Goal: Information Seeking & Learning: Learn about a topic

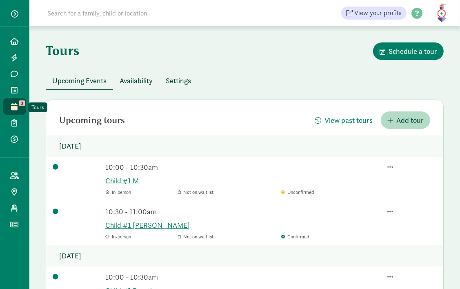
click at [13, 107] on icon at bounding box center [14, 106] width 7 height 7
click at [108, 184] on link "Child #1 M" at bounding box center [270, 180] width 331 height 11
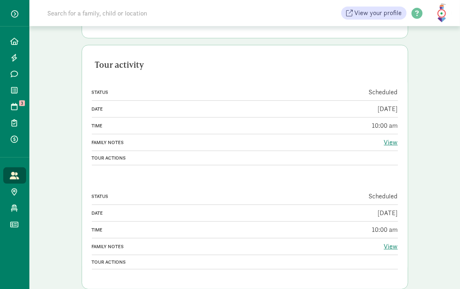
scroll to position [211, 0]
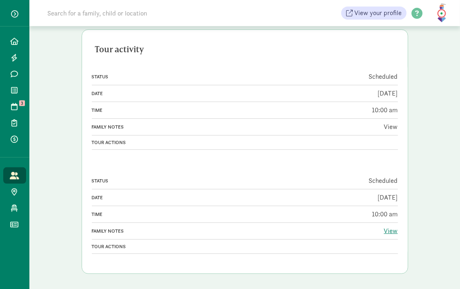
click at [392, 129] on link "View" at bounding box center [391, 126] width 14 height 9
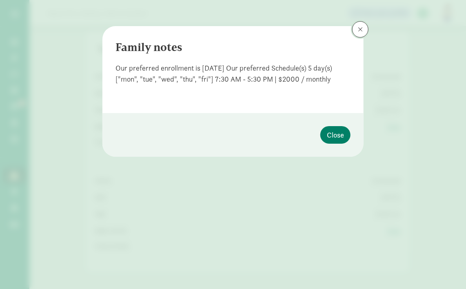
click at [361, 33] on button at bounding box center [360, 29] width 16 height 16
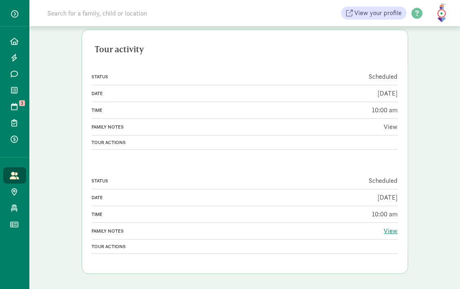
click at [390, 129] on link "View" at bounding box center [391, 126] width 14 height 9
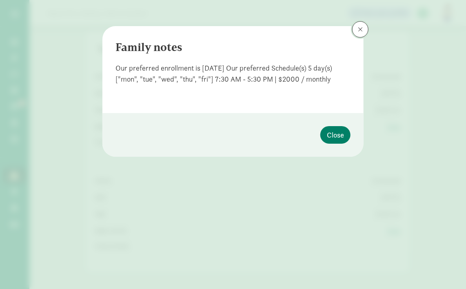
click at [357, 30] on button at bounding box center [360, 29] width 16 height 16
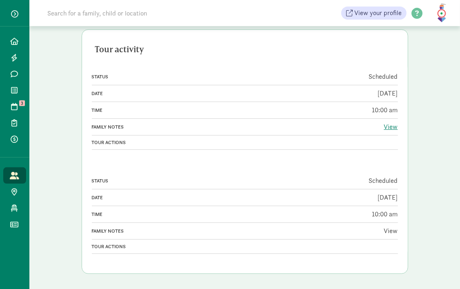
click at [388, 232] on link "View" at bounding box center [391, 230] width 14 height 9
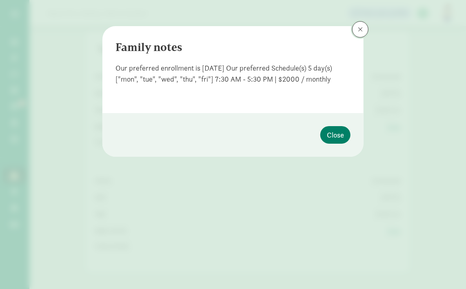
click at [355, 33] on button at bounding box center [360, 29] width 16 height 16
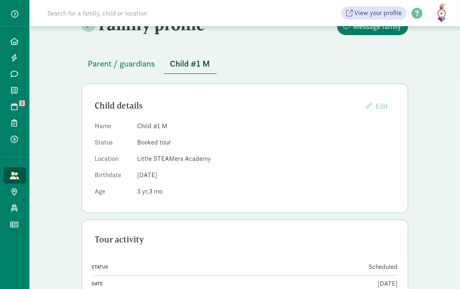
scroll to position [18, 0]
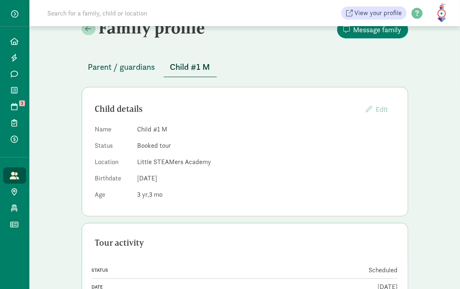
click at [102, 69] on span "Parent / guardians" at bounding box center [121, 66] width 67 height 13
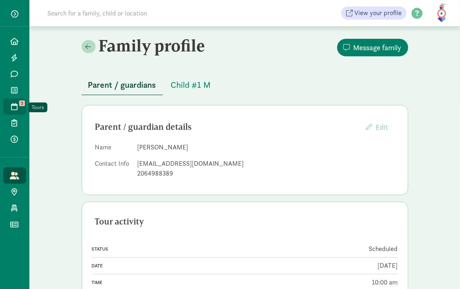
click at [16, 107] on icon at bounding box center [14, 106] width 7 height 7
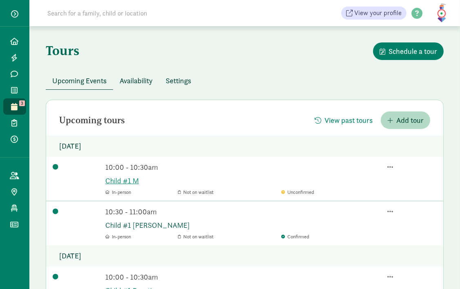
click at [131, 226] on link "Child #1 [PERSON_NAME]" at bounding box center [270, 224] width 331 height 11
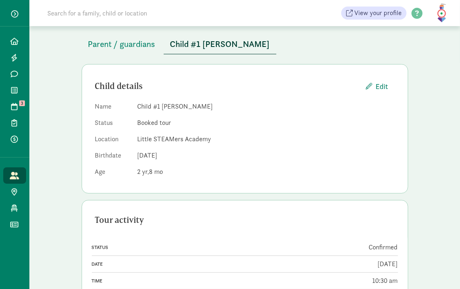
scroll to position [42, 0]
